Goal: Information Seeking & Learning: Learn about a topic

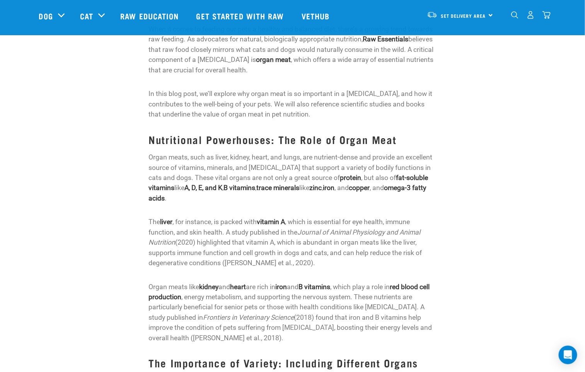
scroll to position [174, 0]
drag, startPoint x: 215, startPoint y: 267, endPoint x: 356, endPoint y: 273, distance: 142.0
click at [356, 282] on p "Organ meats like kidney and heart are rich in iron and B vitamins , which play …" at bounding box center [292, 312] width 288 height 61
click at [352, 282] on p "Organ meats like kidney and heart are rich in iron and B vitamins , which play …" at bounding box center [292, 312] width 288 height 61
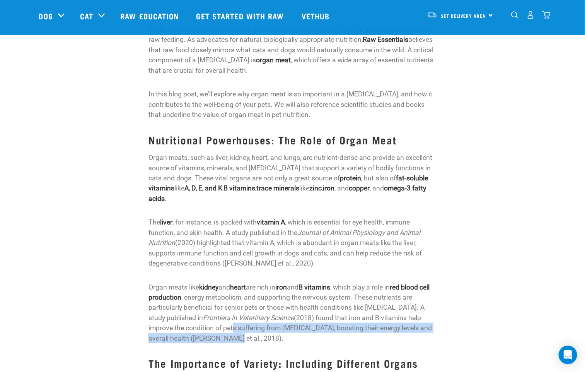
drag, startPoint x: 205, startPoint y: 298, endPoint x: 363, endPoint y: 304, distance: 158.6
click at [363, 304] on p "Organ meats like kidney and heart are rich in iron and B vitamins , which play …" at bounding box center [292, 312] width 288 height 61
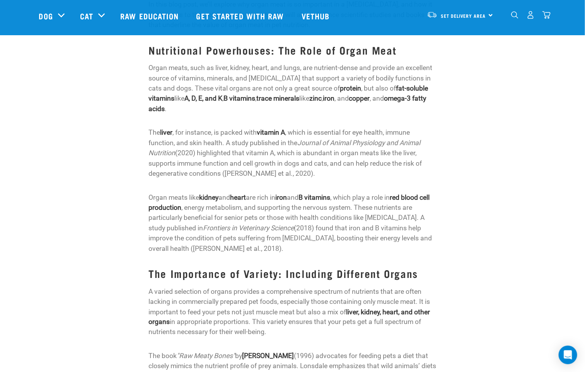
scroll to position [290, 0]
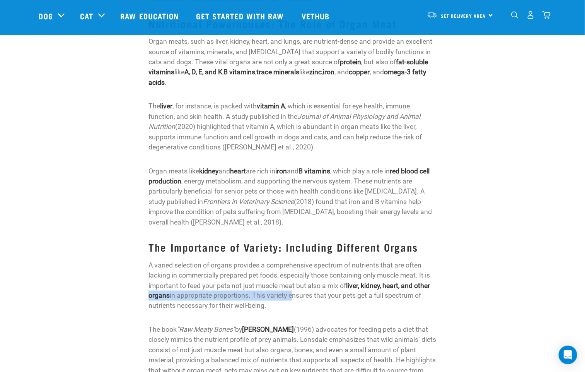
drag, startPoint x: 147, startPoint y: 271, endPoint x: 293, endPoint y: 270, distance: 145.4
click at [293, 270] on p "A varied selection of organs provides a comprehensive spectrum of nutrients tha…" at bounding box center [292, 285] width 288 height 51
click at [413, 272] on p "A varied selection of organs provides a comprehensive spectrum of nutrients tha…" at bounding box center [292, 285] width 288 height 51
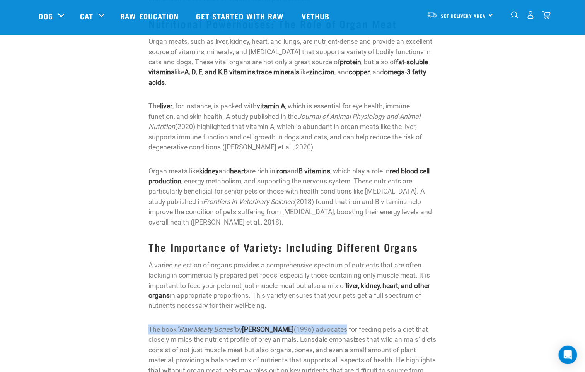
drag, startPoint x: 135, startPoint y: 300, endPoint x: 342, endPoint y: 298, distance: 207.6
click at [343, 324] on p "The book "Raw Meaty Bones" by [PERSON_NAME] (1996) advocates for feeding pets a…" at bounding box center [292, 354] width 288 height 61
click at [327, 324] on p "The book "Raw Meaty Bones" by [PERSON_NAME] (1996) advocates for feeding pets a…" at bounding box center [292, 354] width 288 height 61
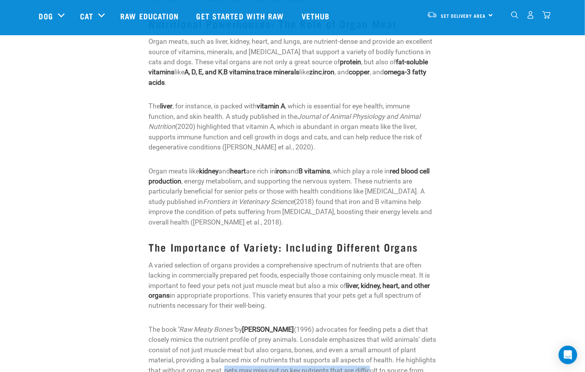
drag, startPoint x: 223, startPoint y: 343, endPoint x: 369, endPoint y: 345, distance: 146.5
click at [369, 345] on p "The book "Raw Meaty Bones" by [PERSON_NAME] (1996) advocates for feeding pets a…" at bounding box center [292, 354] width 288 height 61
click at [363, 355] on p "The book "Raw Meaty Bones" by [PERSON_NAME] (1996) advocates for feeding pets a…" at bounding box center [292, 354] width 288 height 61
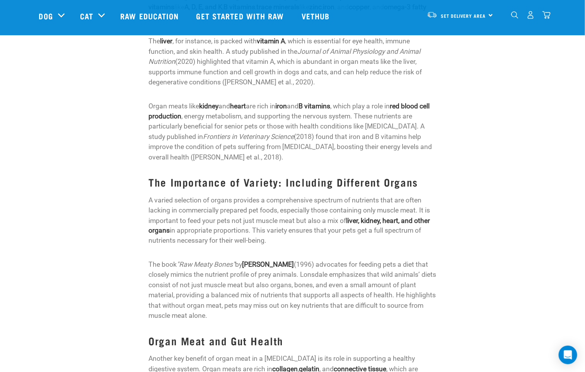
scroll to position [406, 0]
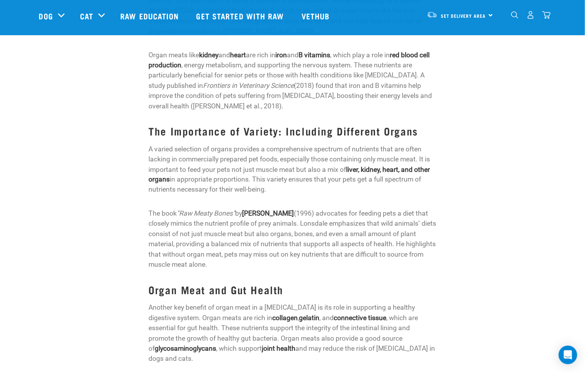
click at [263, 310] on p "Another key benefit of organ meat in a [MEDICAL_DATA] is its role in supporting…" at bounding box center [292, 332] width 288 height 61
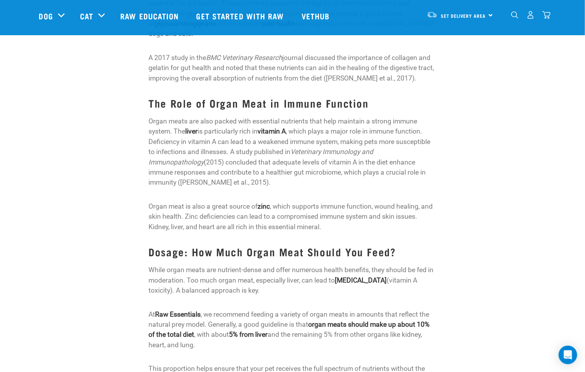
click at [399, 153] on div "When it comes to feeding our pets a healthy and balanced diet, there’s a growin…" at bounding box center [292, 151] width 288 height 1367
